Goal: Transaction & Acquisition: Purchase product/service

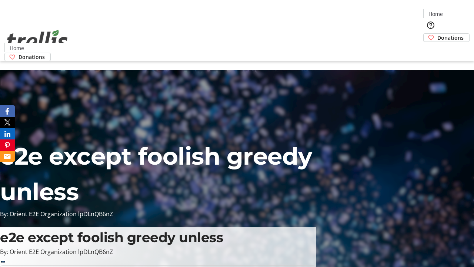
click at [438, 34] on span "Donations" at bounding box center [451, 38] width 26 height 8
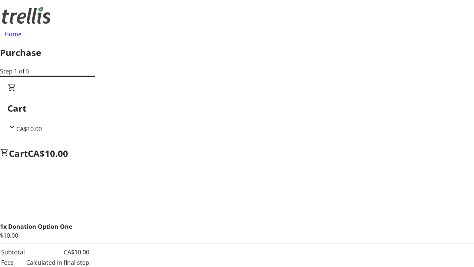
select select "CA"
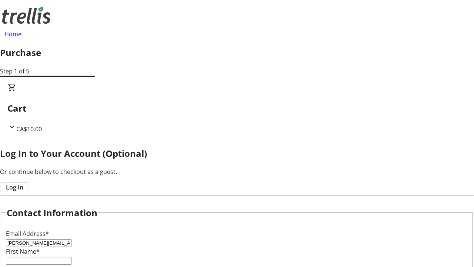
type input "[PERSON_NAME][EMAIL_ADDRESS][DOMAIN_NAME]"
type input "[PERSON_NAME]"
type input "Lubowitz"
type input "[STREET_ADDRESS][PERSON_NAME]"
type input "Kelowna"
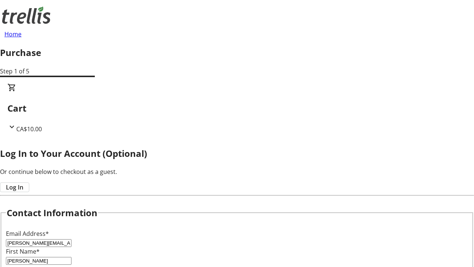
select select "BC"
type input "Kelowna"
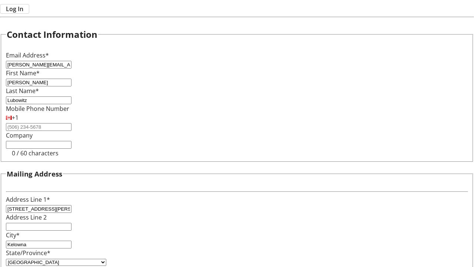
type input "V1Y 0C2"
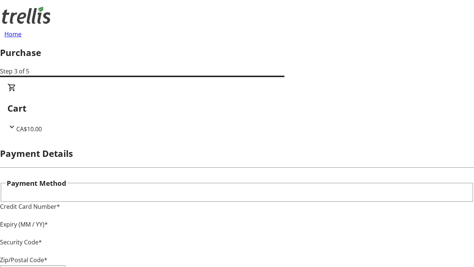
type input "V1Y 0C2"
